Goal: Information Seeking & Learning: Learn about a topic

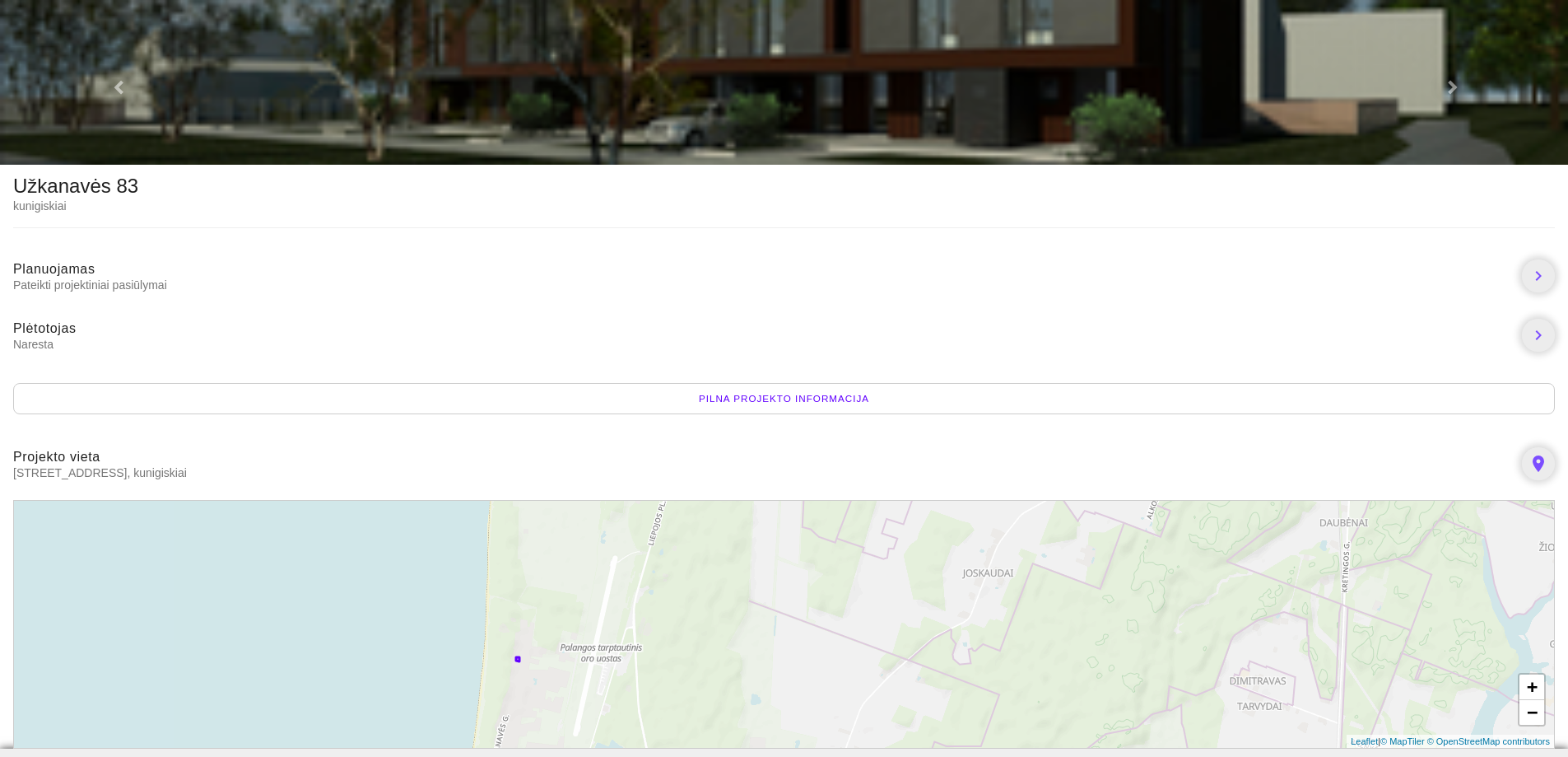
click at [721, 395] on div "Pilna projekto informacija" at bounding box center [783, 398] width 1542 height 31
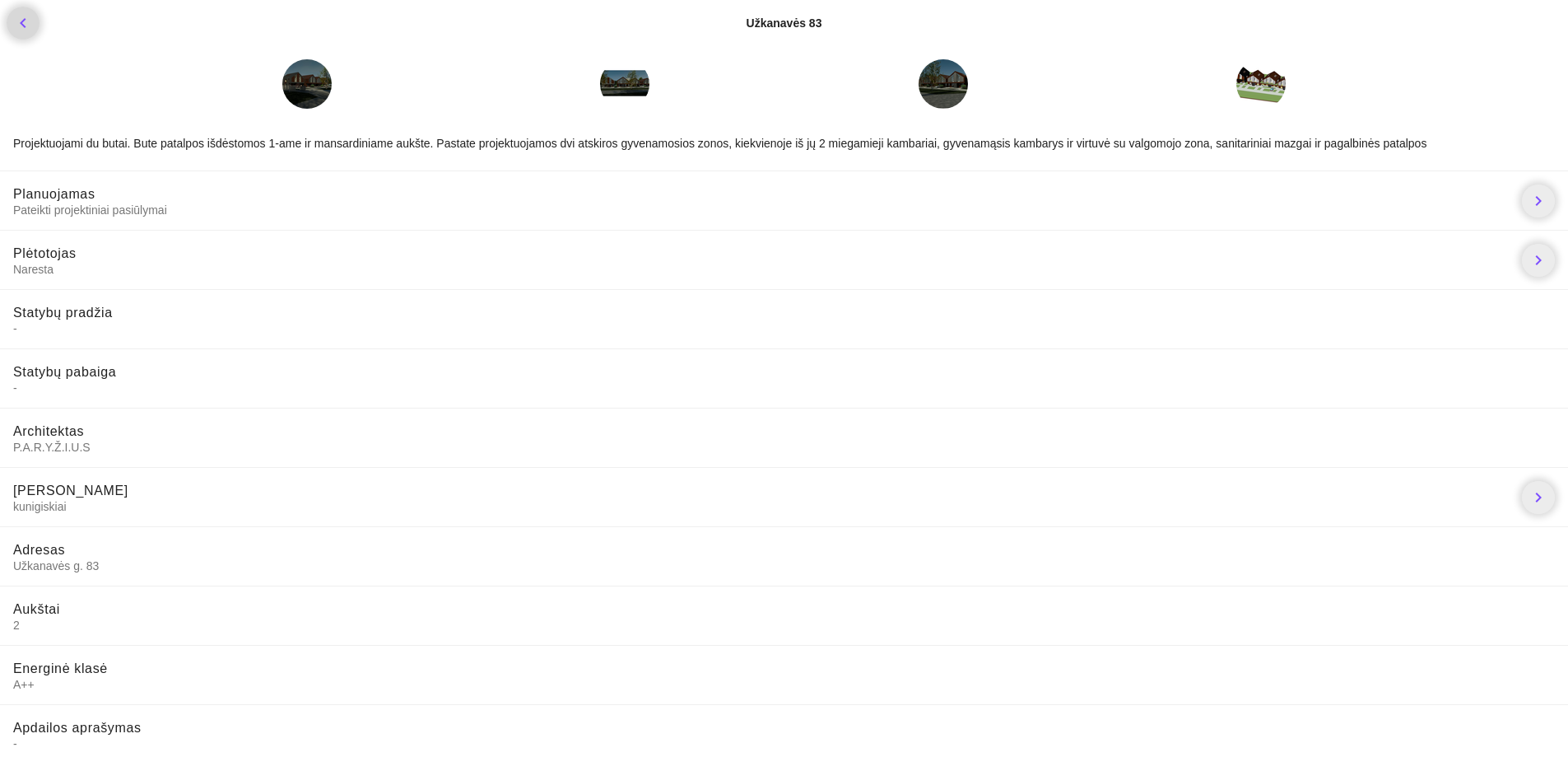
click at [20, 21] on icon "chevron_left" at bounding box center [23, 23] width 20 height 20
